Goal: Check status: Check status

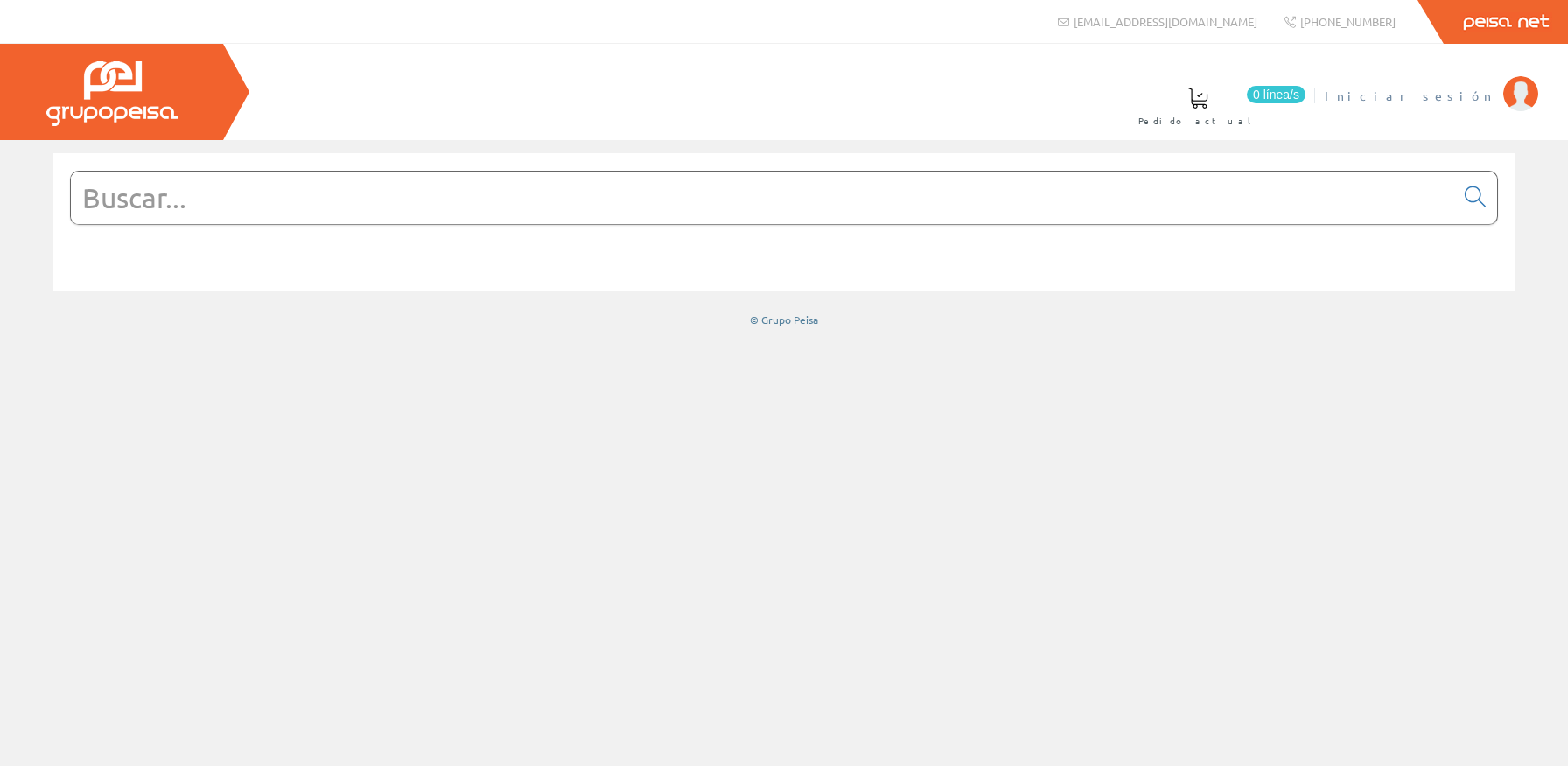
click at [1460, 83] on link "Iniciar sesión" at bounding box center [1431, 81] width 213 height 17
click at [1446, 87] on link "[PERSON_NAME]. [PERSON_NAME]" at bounding box center [1344, 81] width 389 height 17
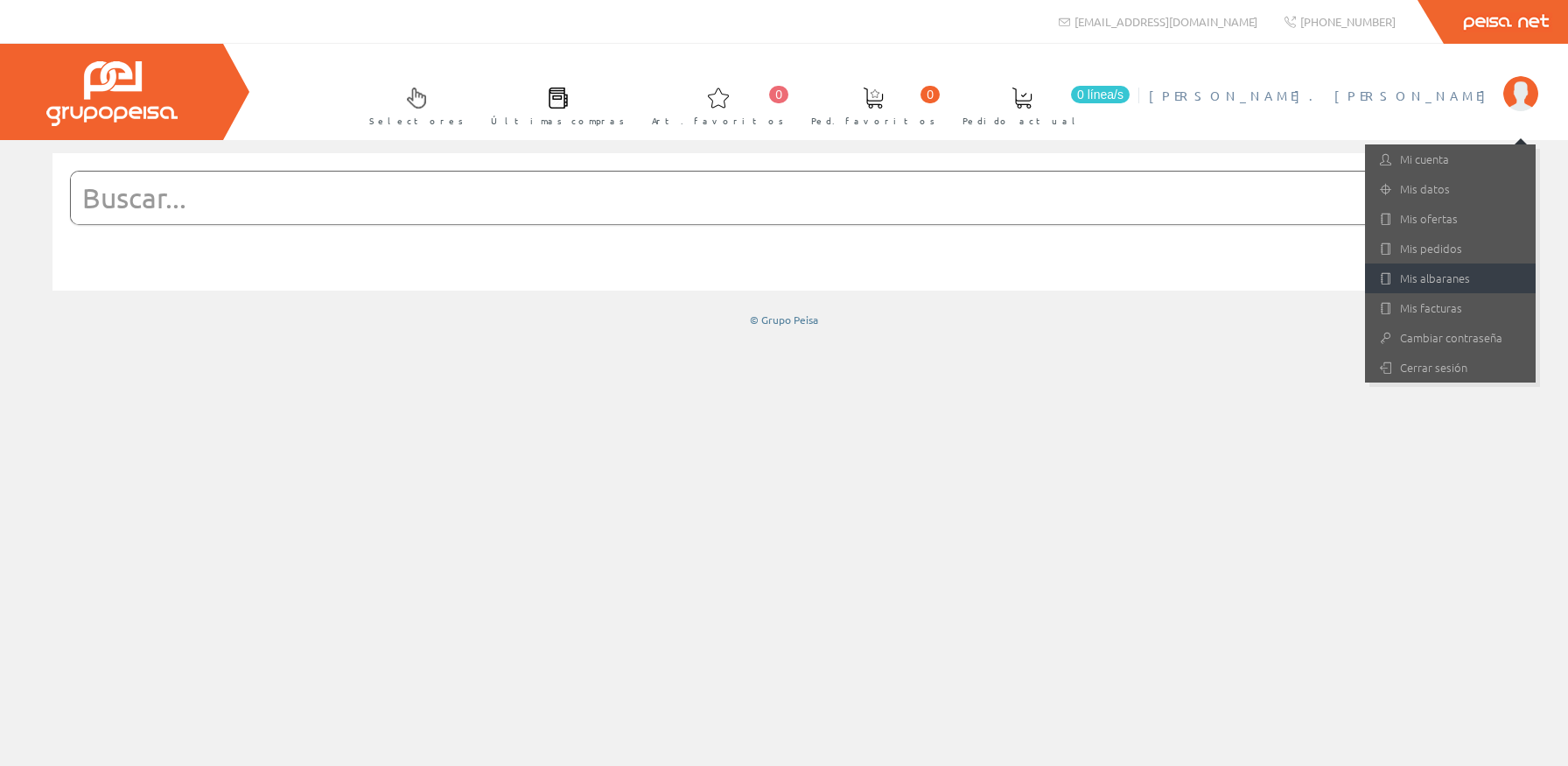
click at [1438, 273] on link "Mis albaranes" at bounding box center [1451, 278] width 171 height 29
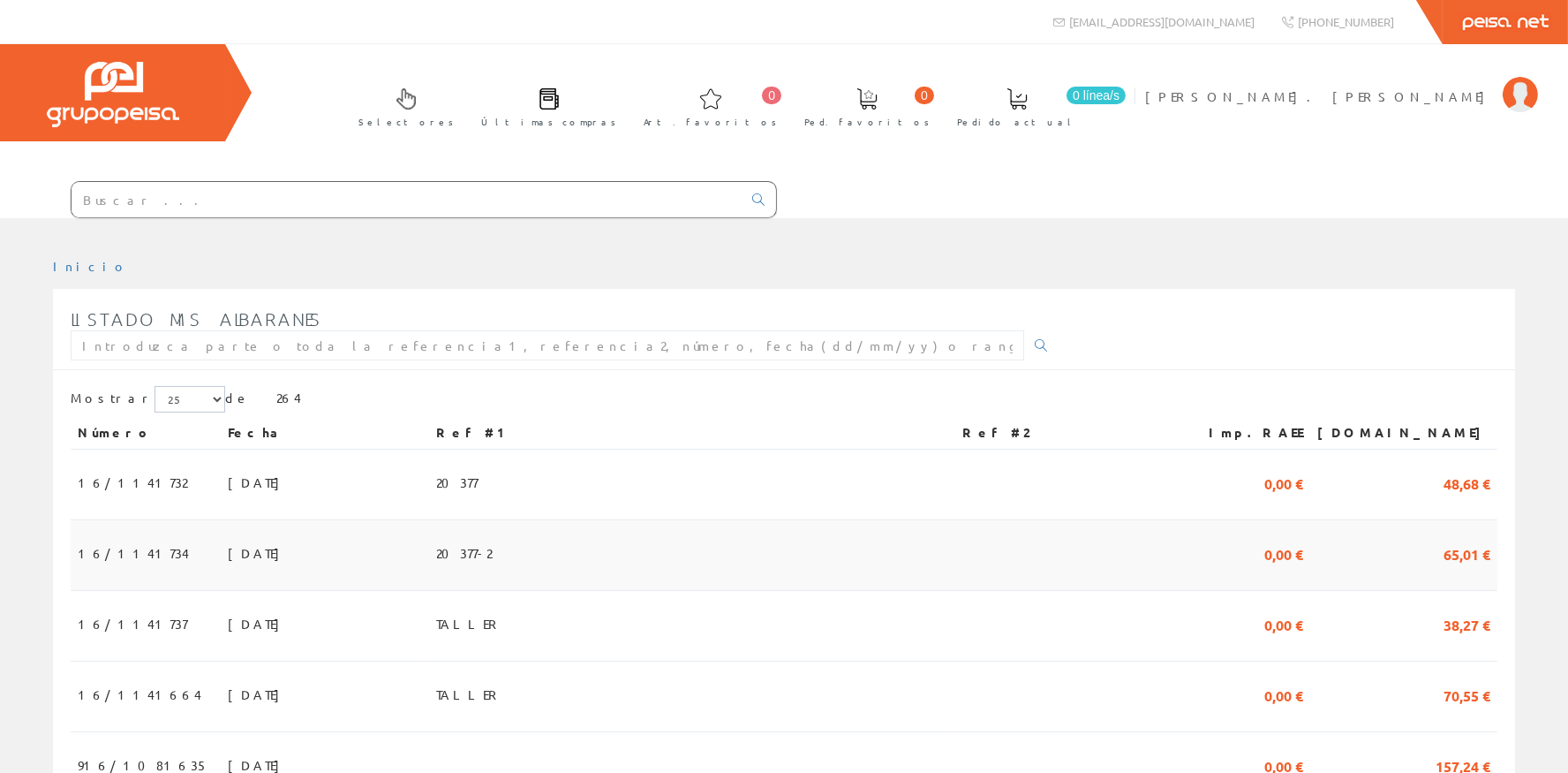
scroll to position [317, 0]
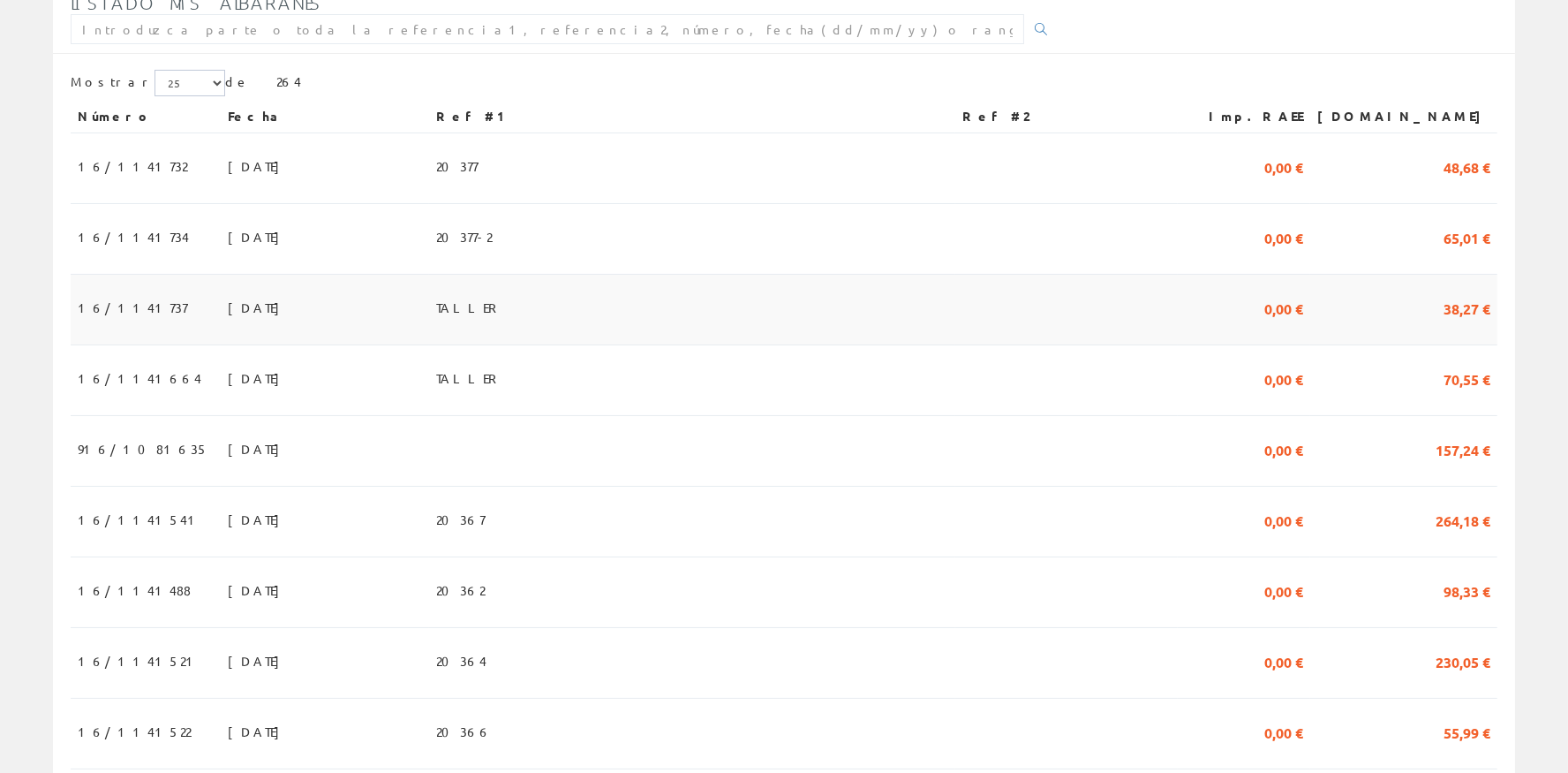
click at [228, 298] on span "25/09/2025" at bounding box center [258, 308] width 60 height 30
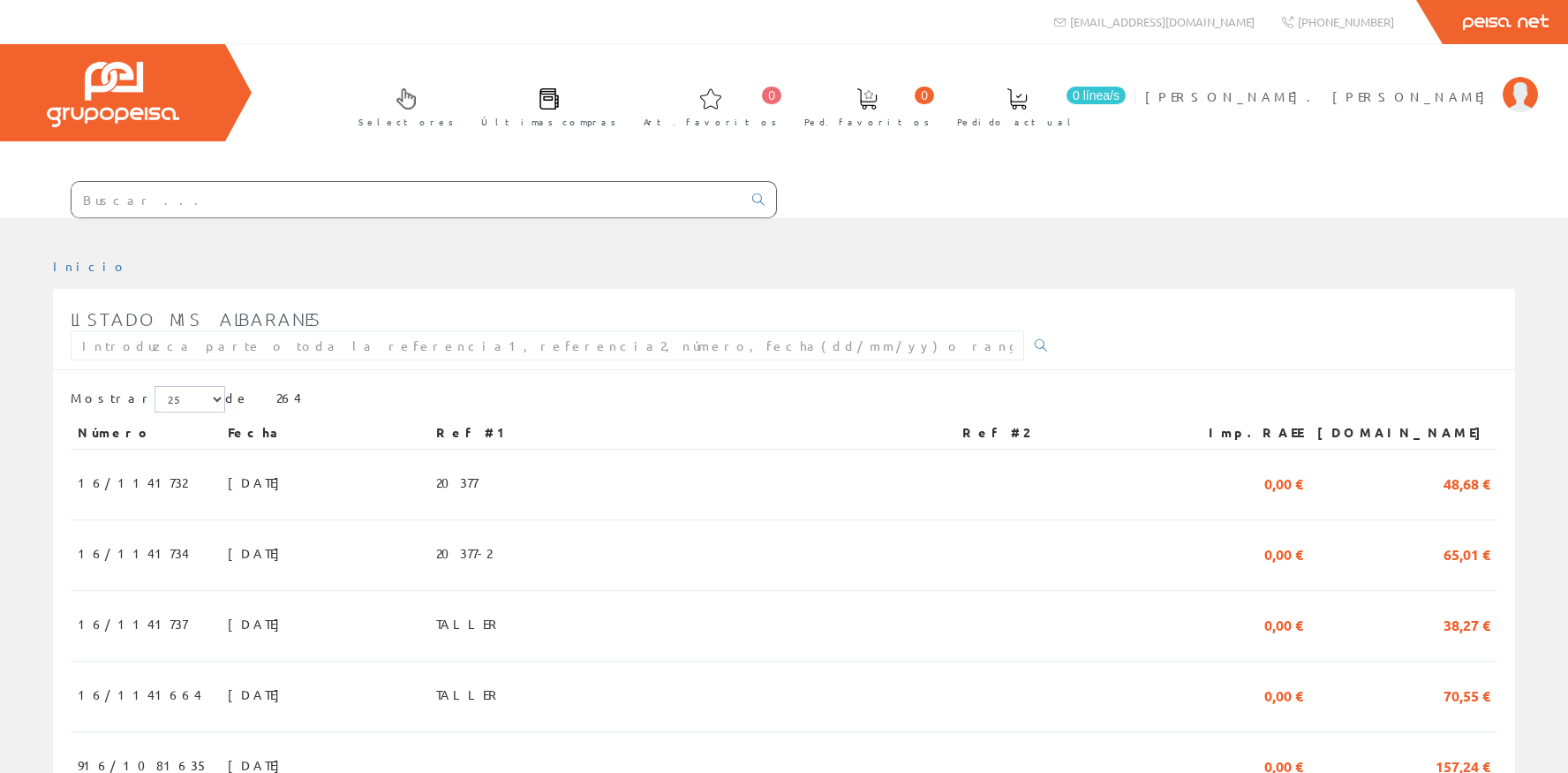
scroll to position [317, 0]
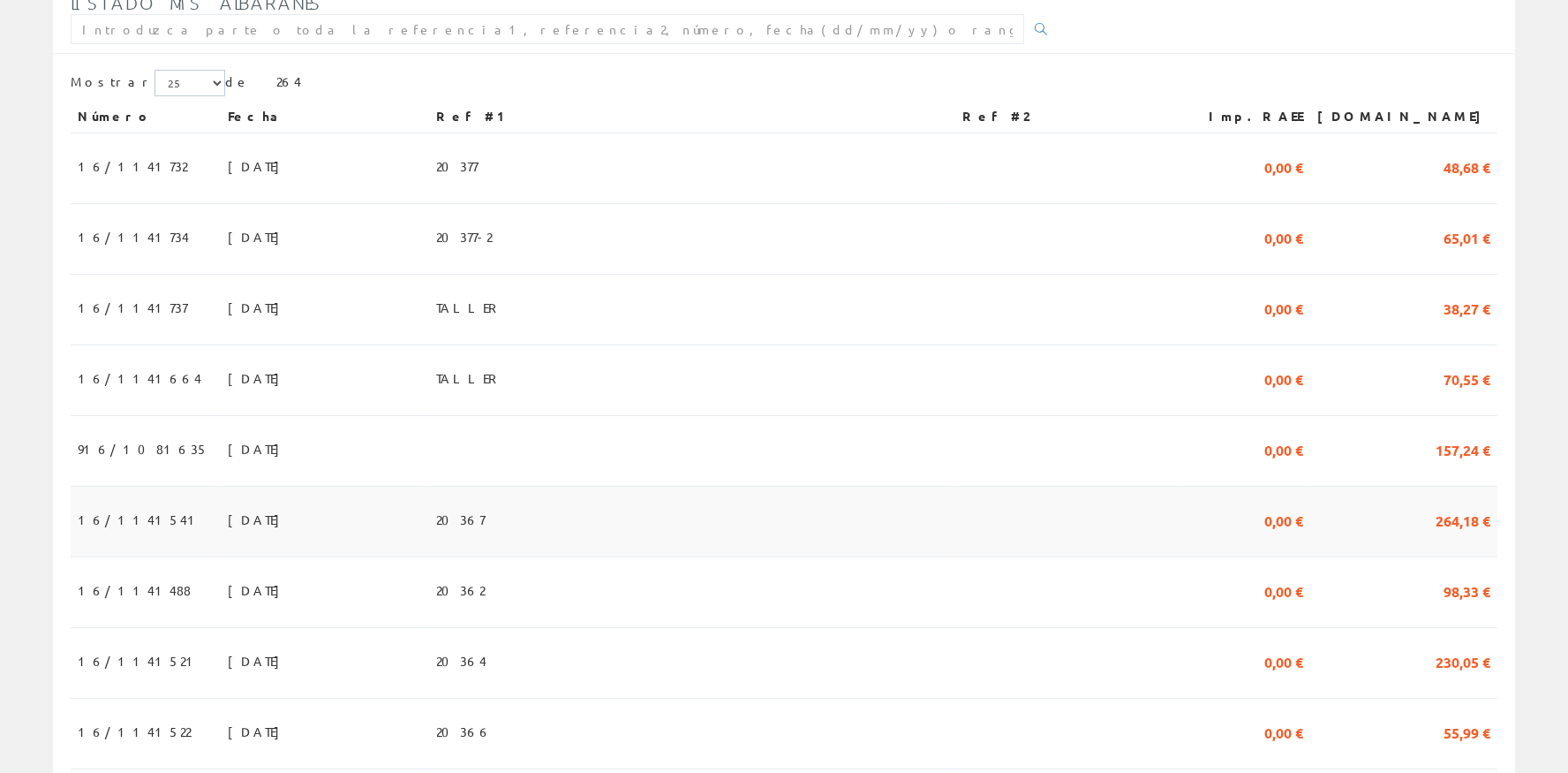
click at [228, 513] on span "[DATE]" at bounding box center [258, 519] width 60 height 30
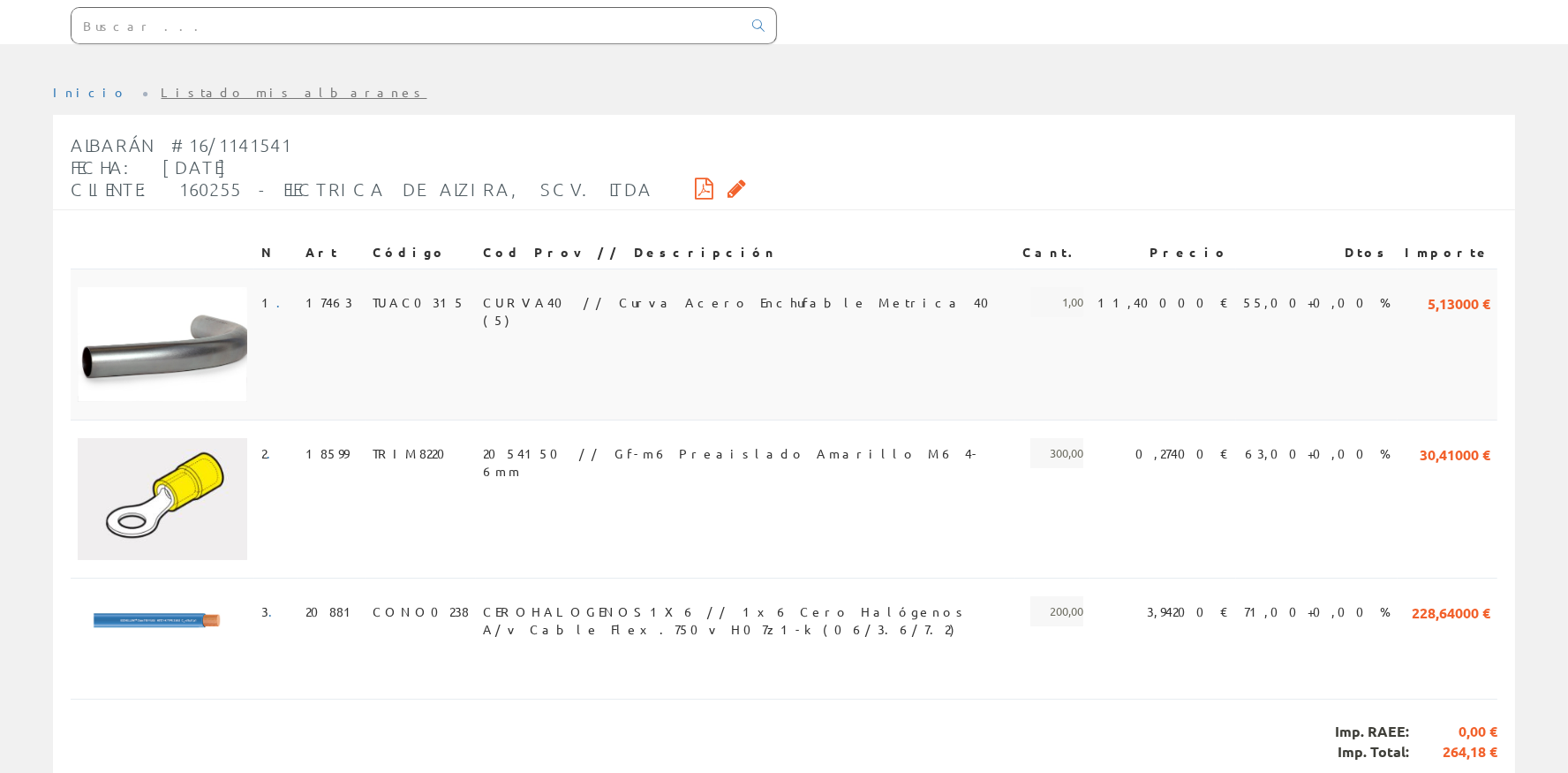
scroll to position [244, 0]
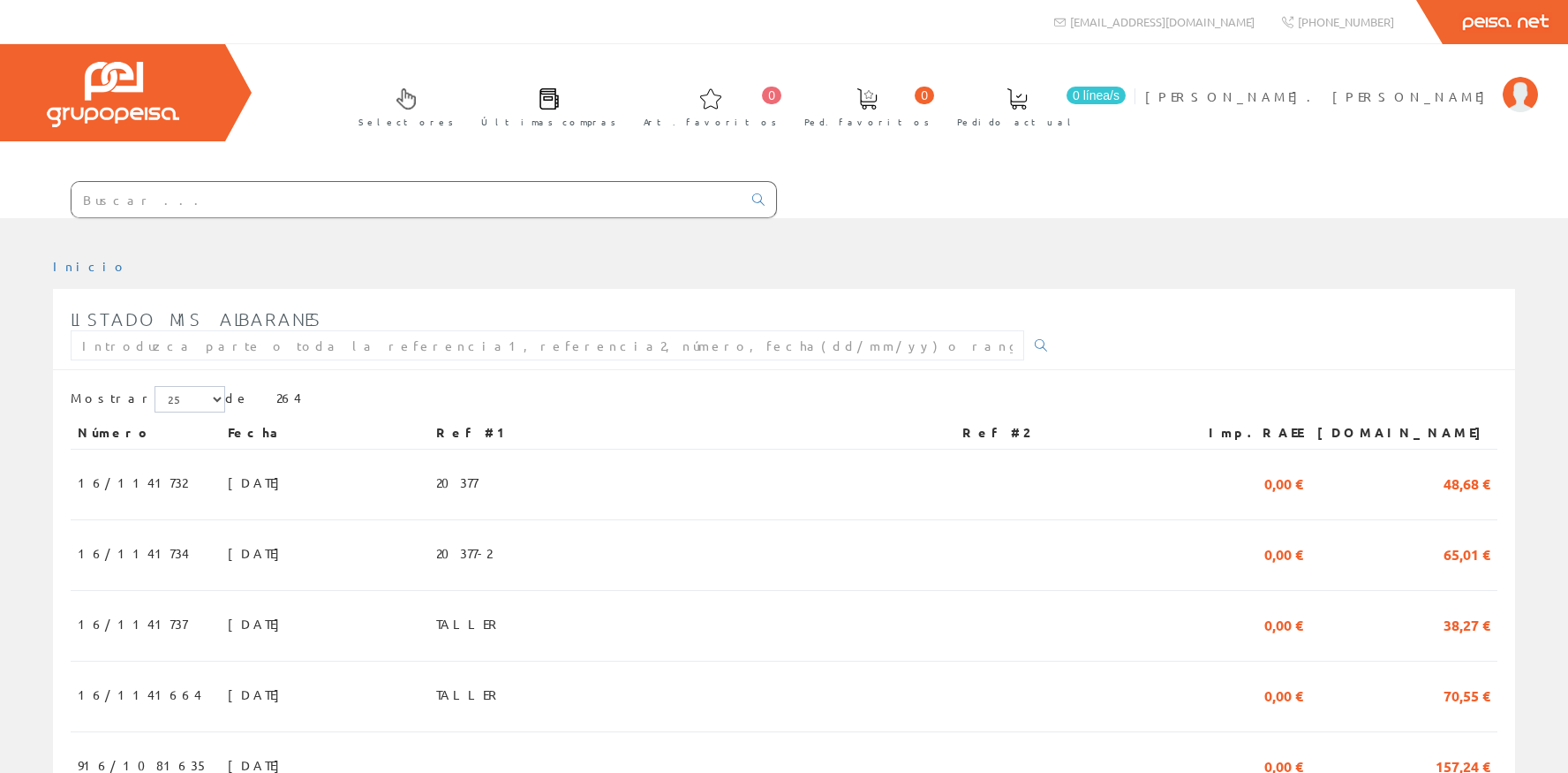
scroll to position [317, 0]
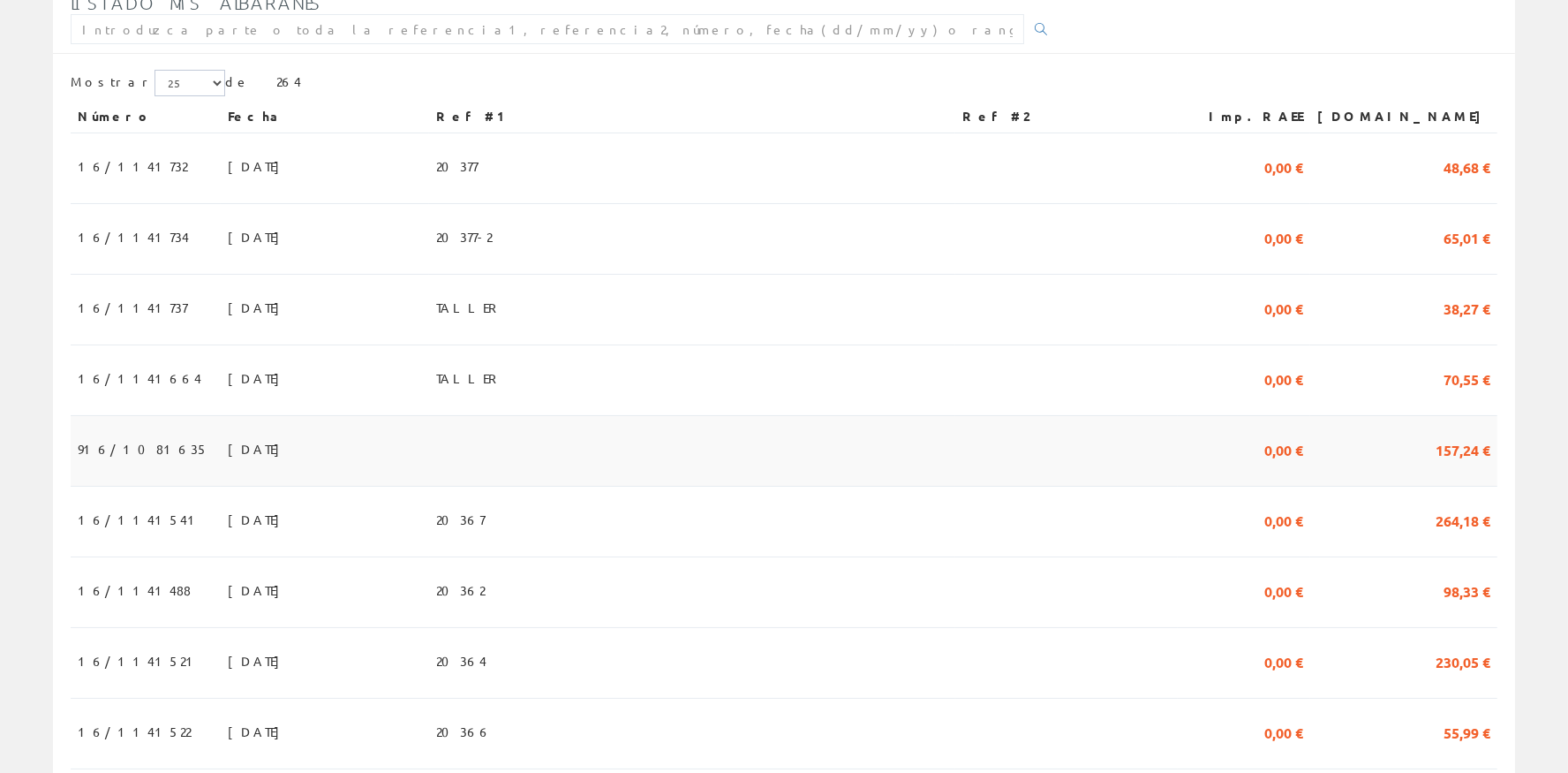
click at [235, 457] on td "22/09/2025" at bounding box center [325, 451] width 208 height 70
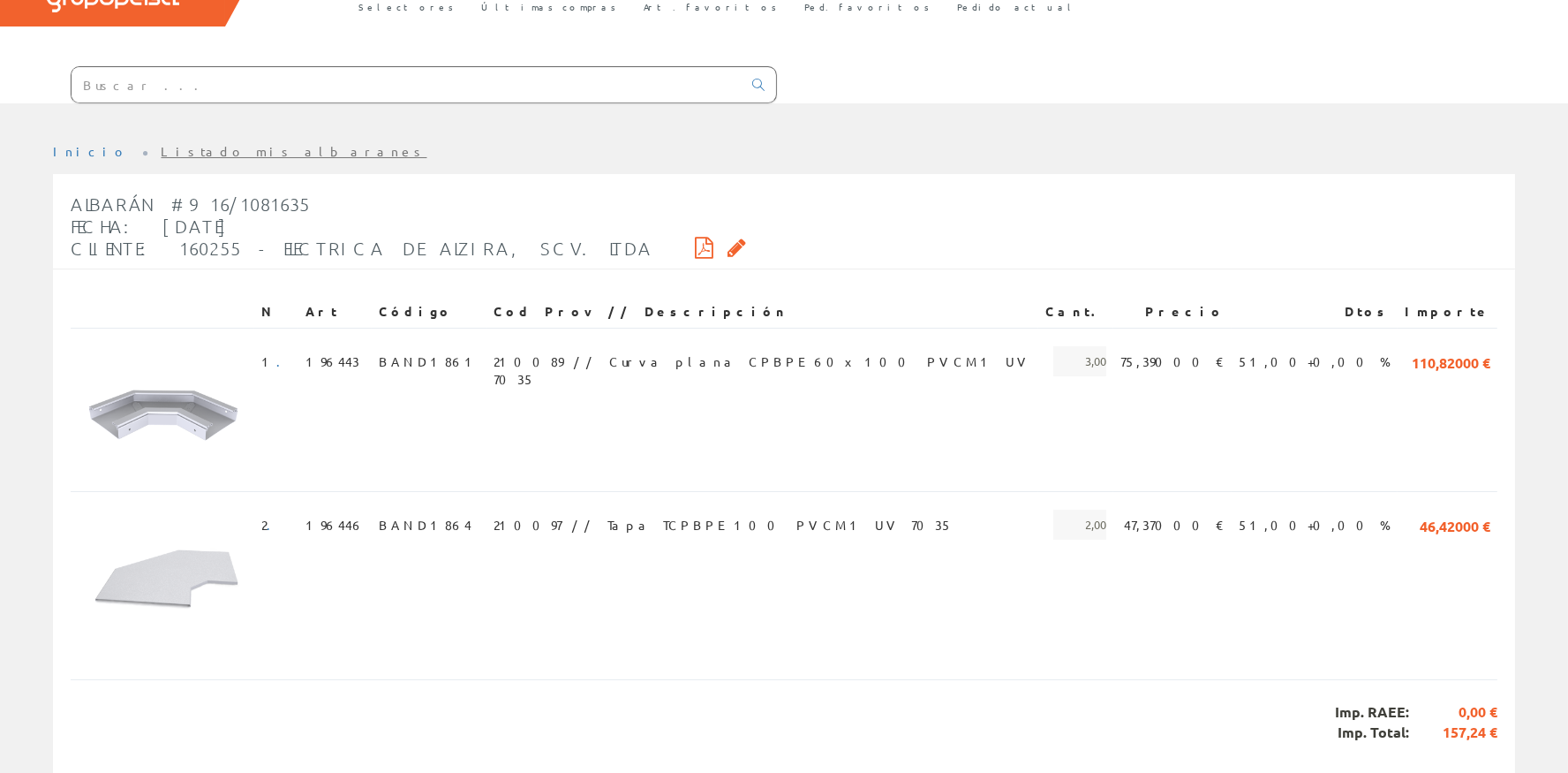
scroll to position [165, 0]
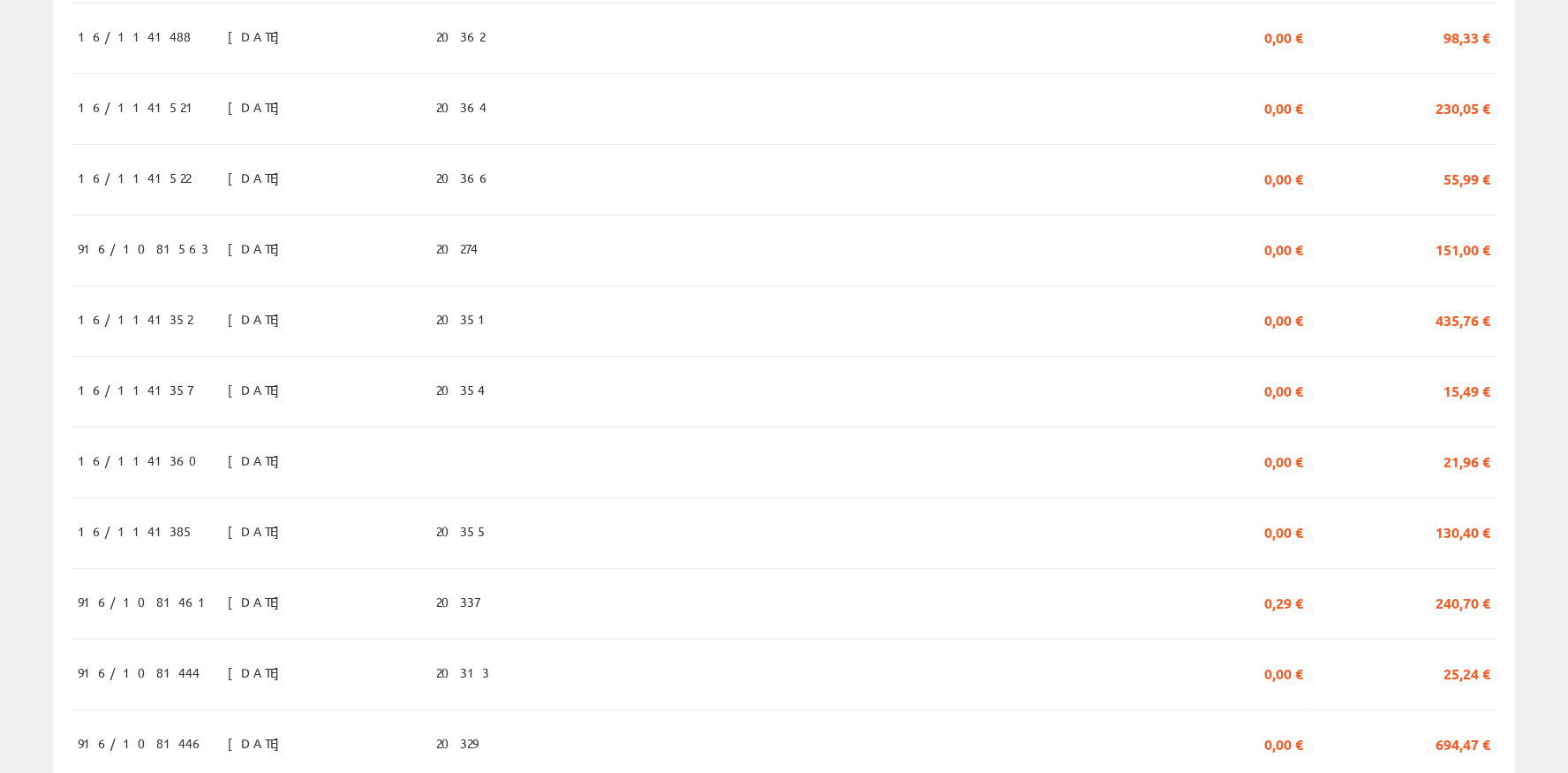
scroll to position [474, 0]
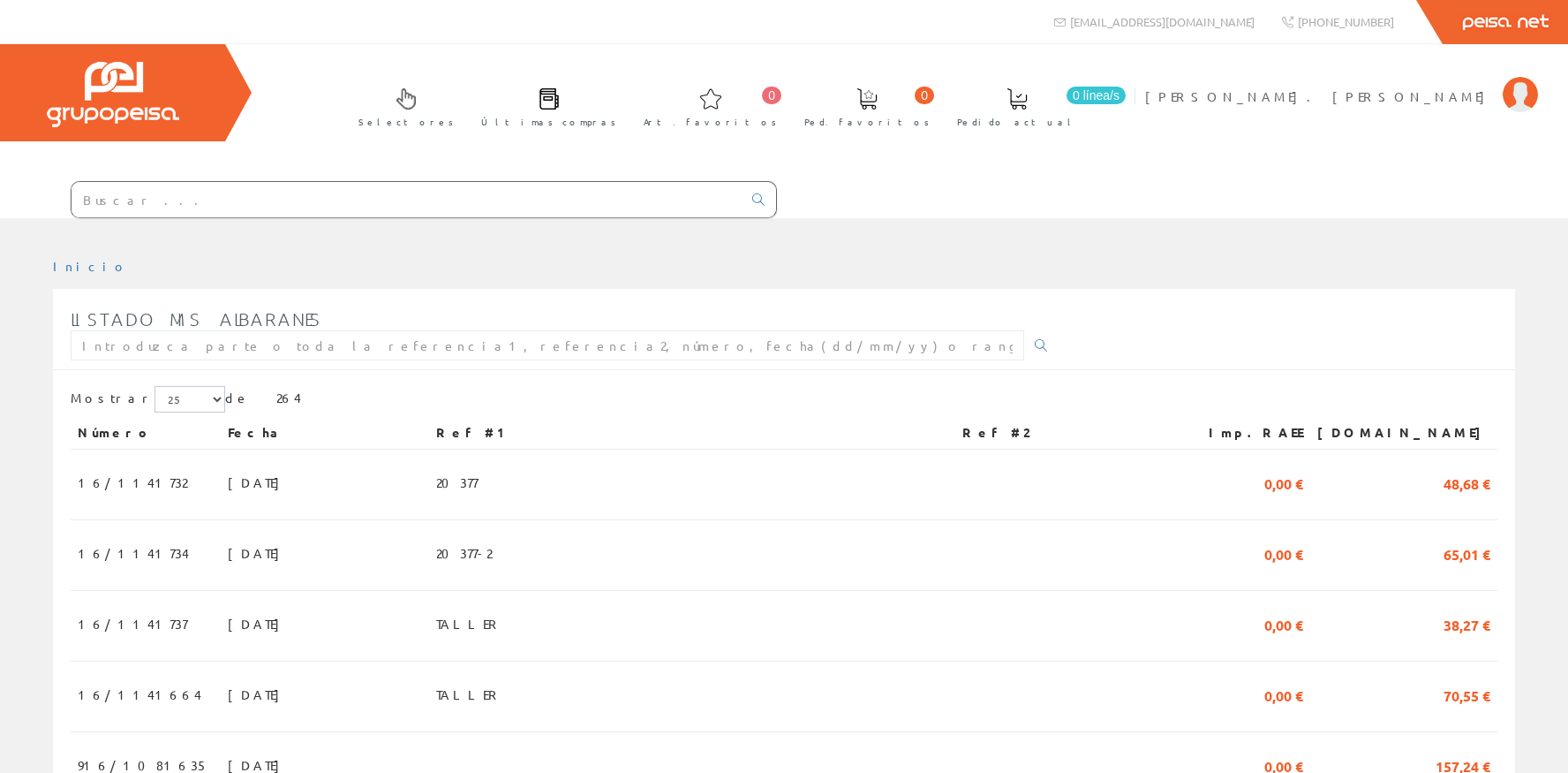
scroll to position [474, 0]
